Goal: Navigation & Orientation: Find specific page/section

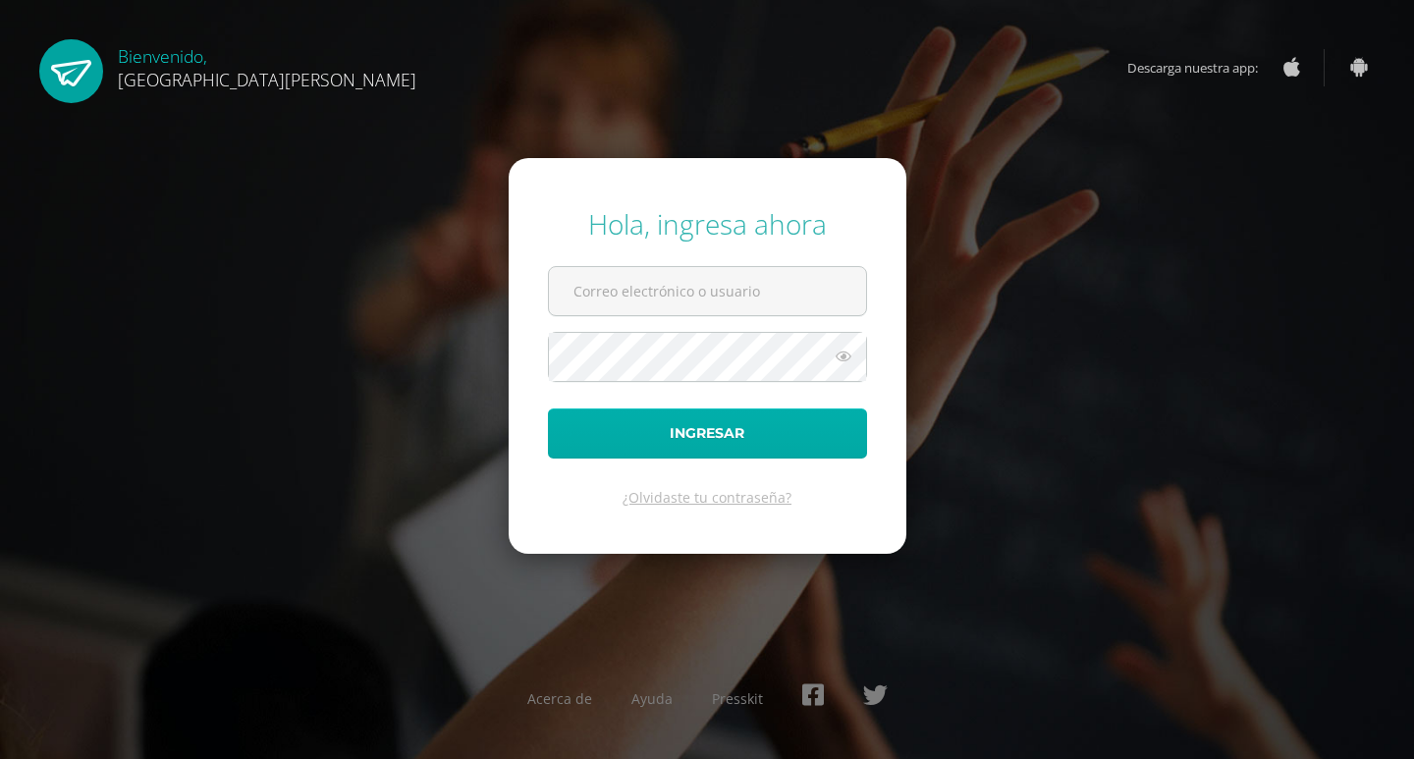
type input "[EMAIL_ADDRESS][DOMAIN_NAME]"
click at [714, 427] on button "Ingresar" at bounding box center [707, 433] width 319 height 50
